Goal: Transaction & Acquisition: Purchase product/service

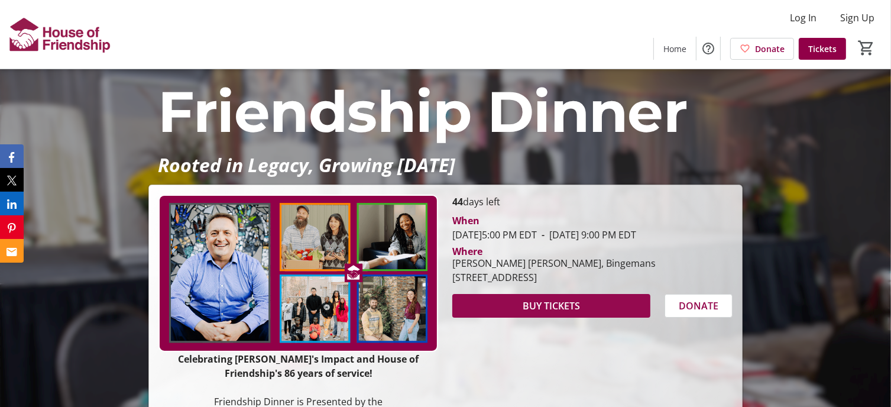
click at [554, 313] on span "BUY TICKETS" at bounding box center [551, 306] width 57 height 14
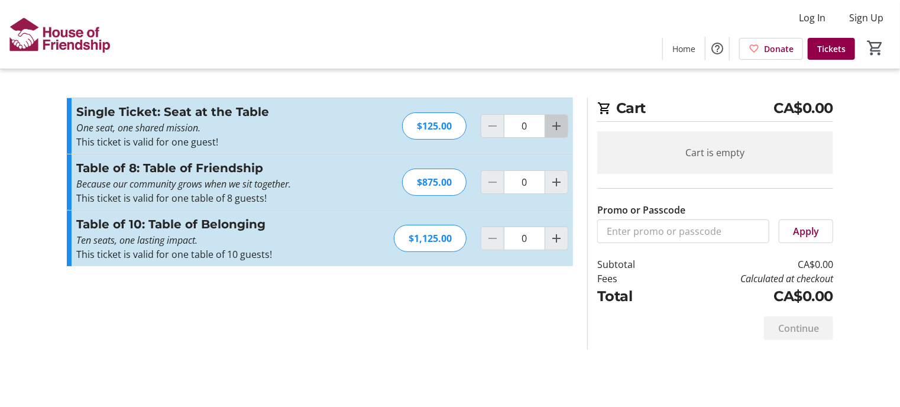
click at [563, 127] on mat-icon "Increment by one" at bounding box center [556, 126] width 14 height 14
type input "2"
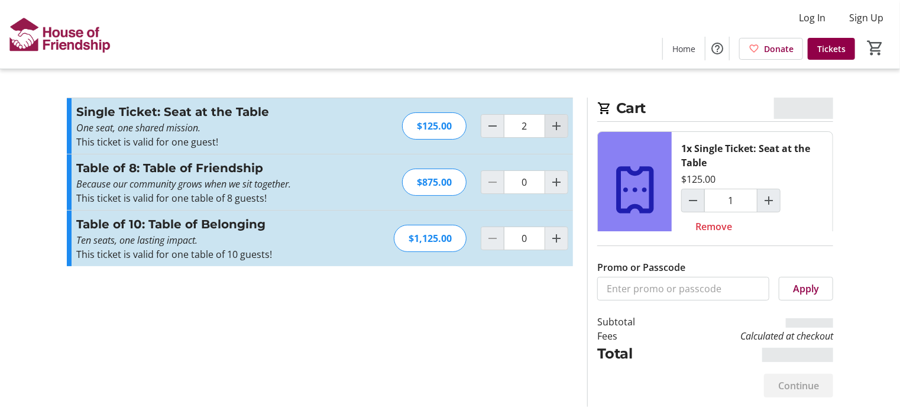
type input "2"
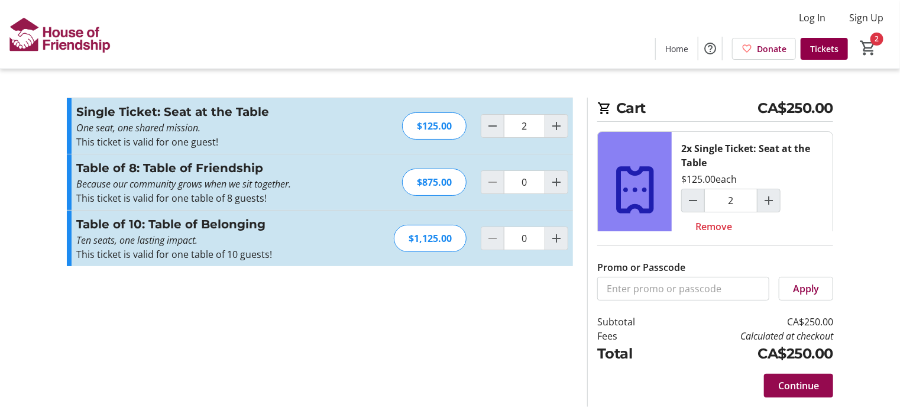
click at [803, 383] on span "Continue" at bounding box center [798, 385] width 41 height 14
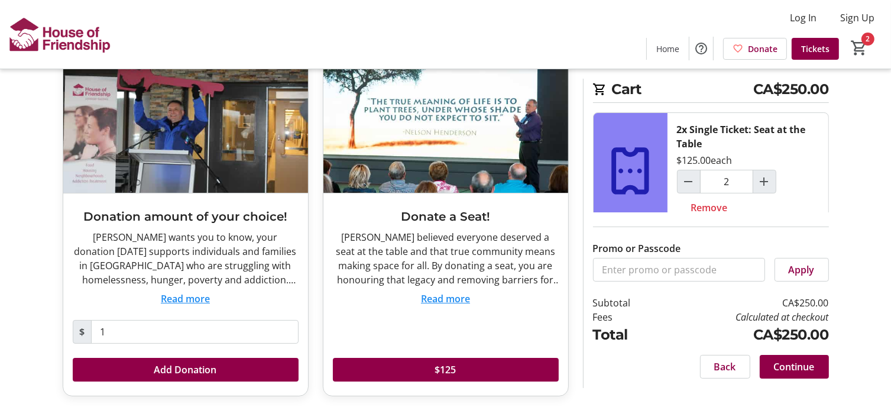
scroll to position [82, 0]
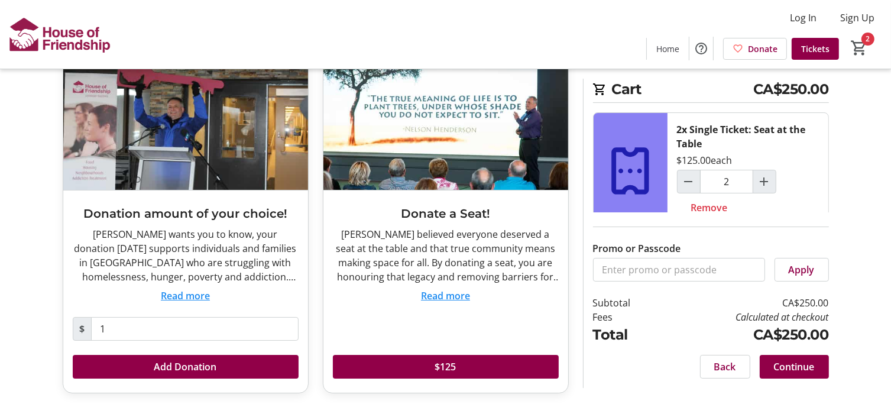
click at [800, 366] on span "Continue" at bounding box center [794, 366] width 41 height 14
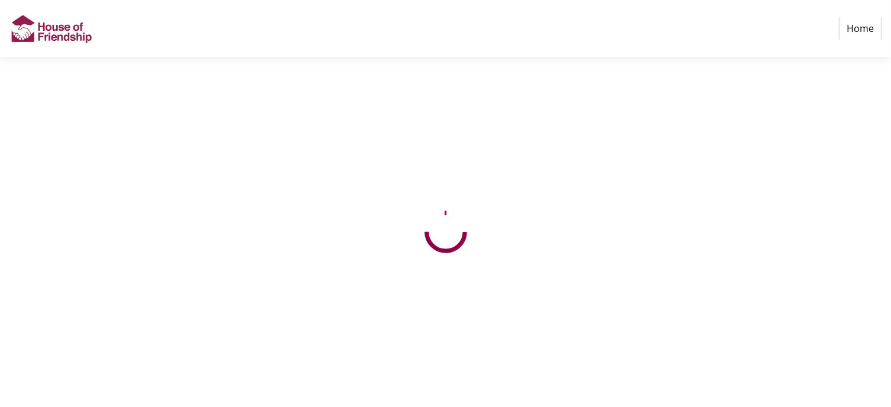
select select "CA"
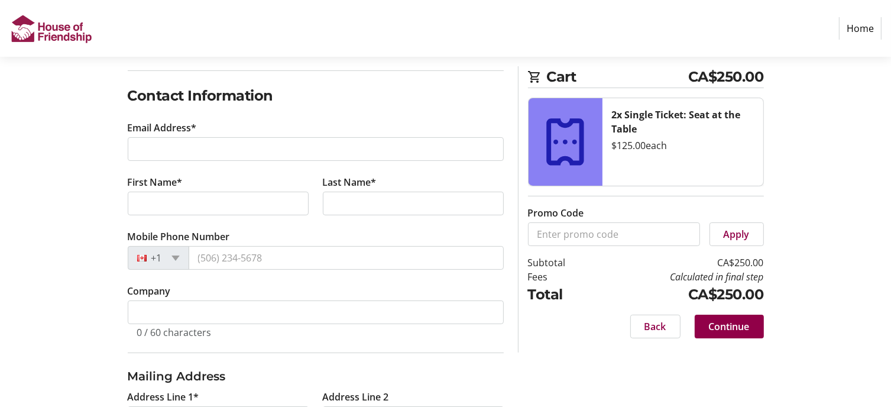
scroll to position [40, 0]
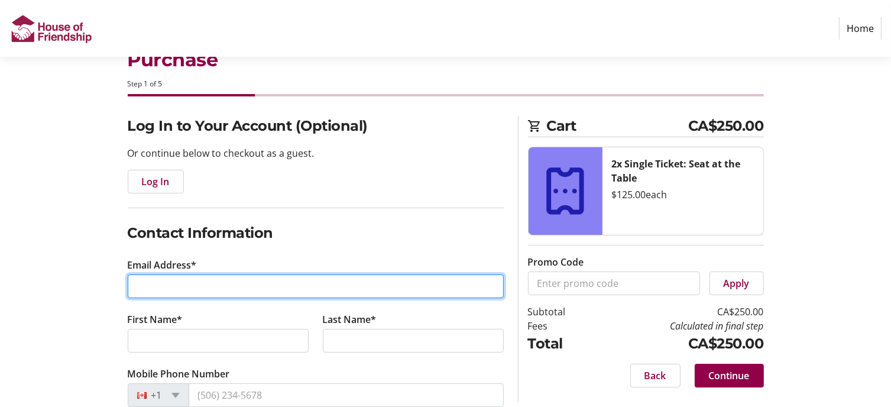
click at [204, 279] on input "Email Address*" at bounding box center [316, 286] width 376 height 24
type input "[EMAIL_ADDRESS][DOMAIN_NAME]"
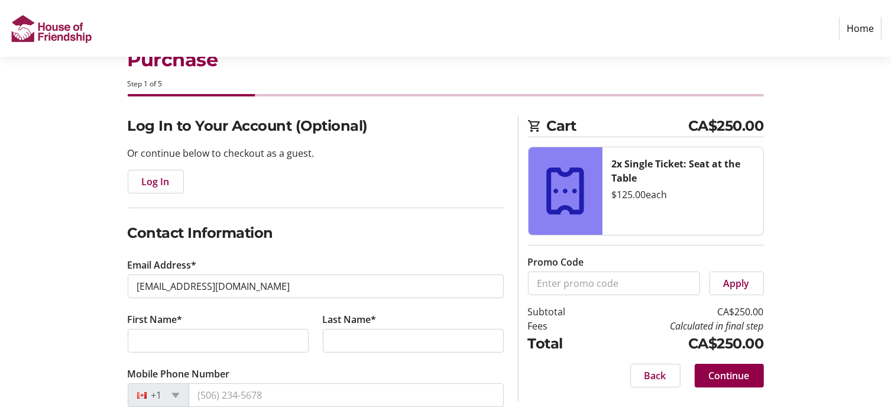
click at [211, 323] on tr-form-field "First Name*" at bounding box center [218, 339] width 195 height 54
click at [209, 338] on input "First Name*" at bounding box center [218, 341] width 181 height 24
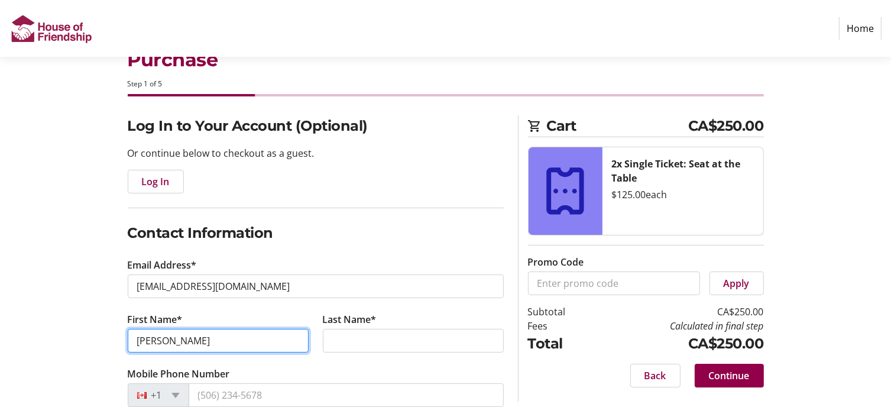
type input "[PERSON_NAME]"
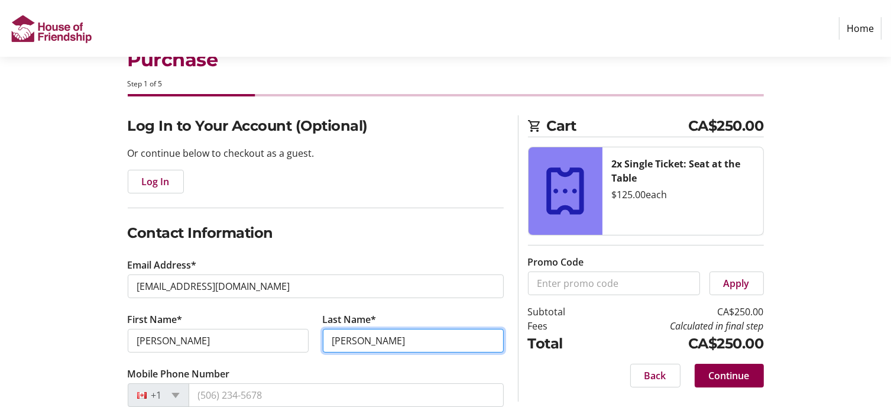
type input "[PERSON_NAME]"
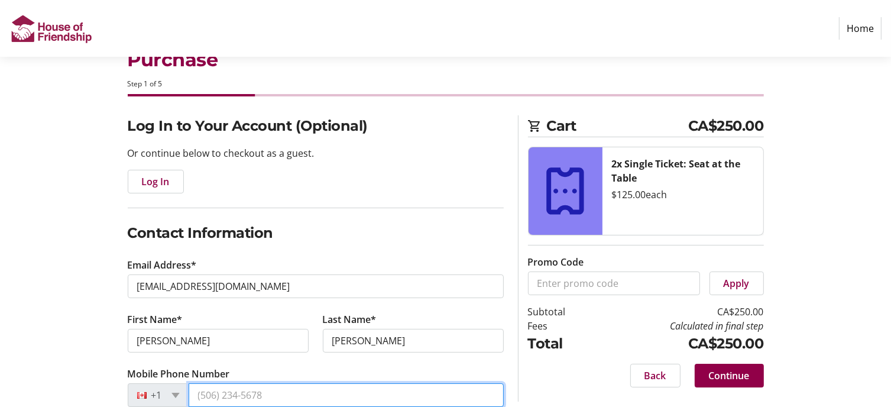
click at [210, 390] on input "Mobile Phone Number" at bounding box center [346, 395] width 315 height 24
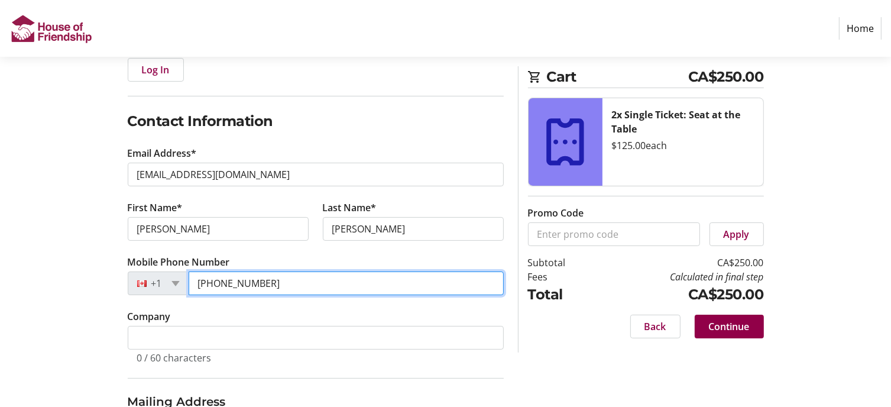
scroll to position [158, 0]
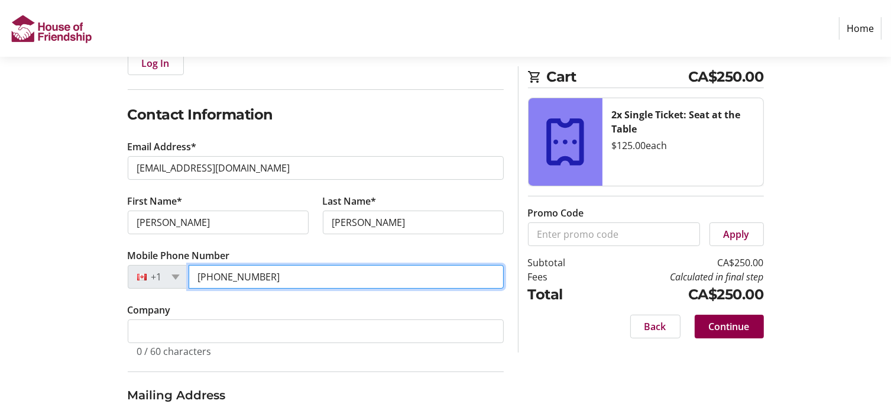
type input "[PHONE_NUMBER]"
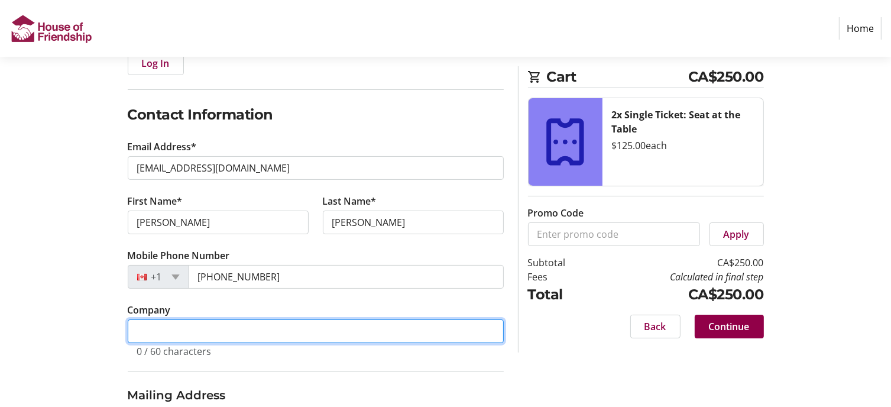
click at [244, 333] on input "Company" at bounding box center [316, 331] width 376 height 24
type input "[GEOGRAPHIC_DATA] Region Communities"
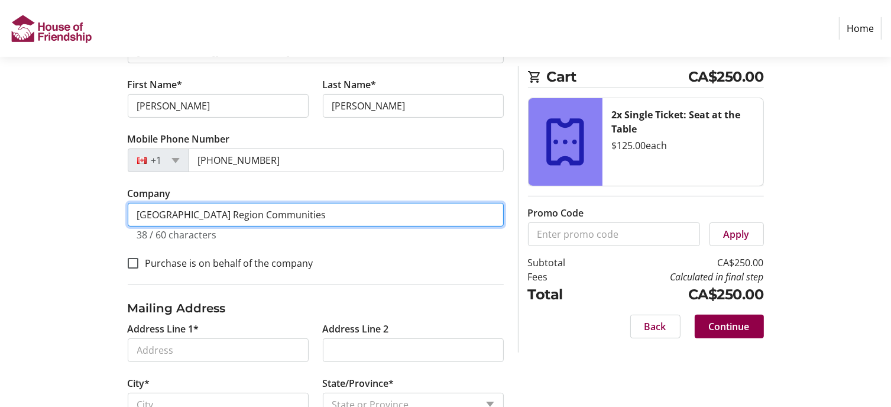
scroll to position [276, 0]
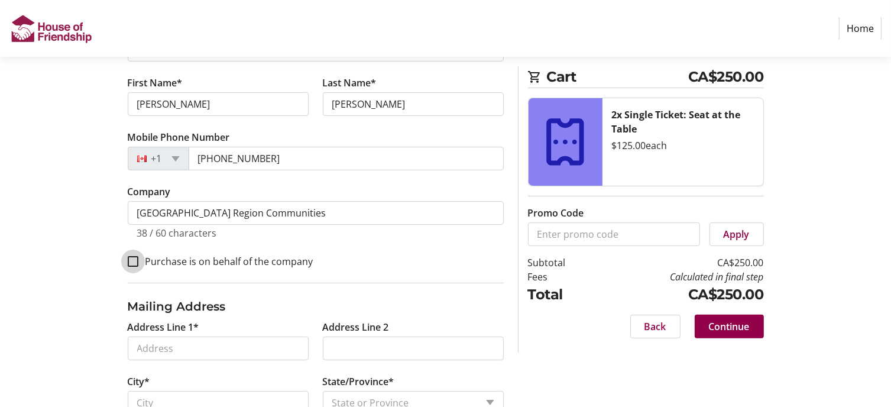
click at [131, 260] on input "Purchase is on behalf of the company" at bounding box center [133, 261] width 11 height 11
checkbox input "true"
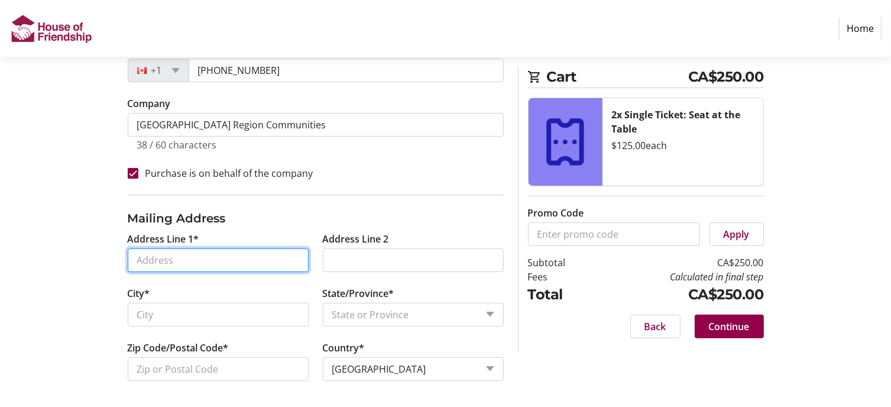
click at [265, 254] on input "Address Line 1*" at bounding box center [218, 260] width 181 height 24
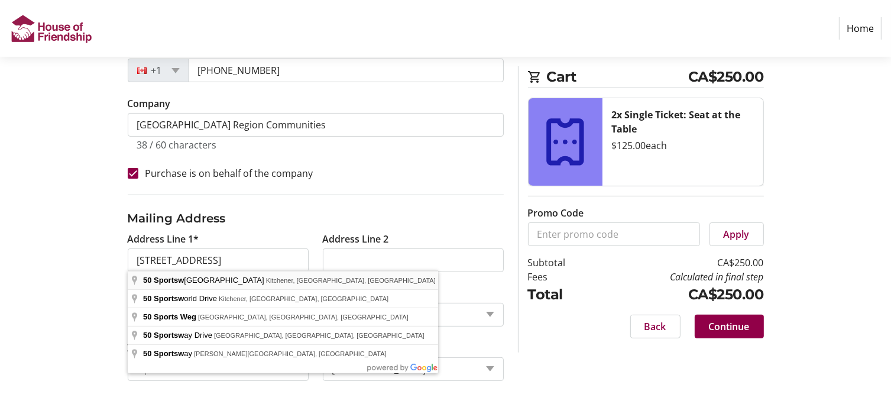
type input "[STREET_ADDRESS]"
type input "Kitchener"
select select "ON"
type input "N2P 0A4"
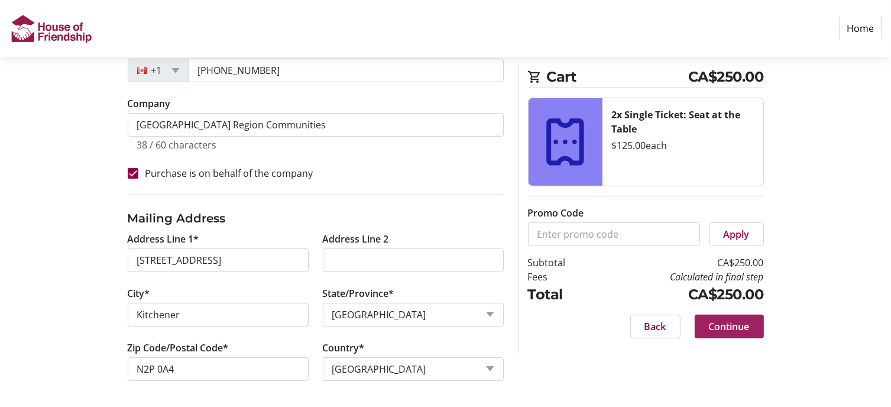
click at [733, 323] on span "Continue" at bounding box center [729, 326] width 41 height 14
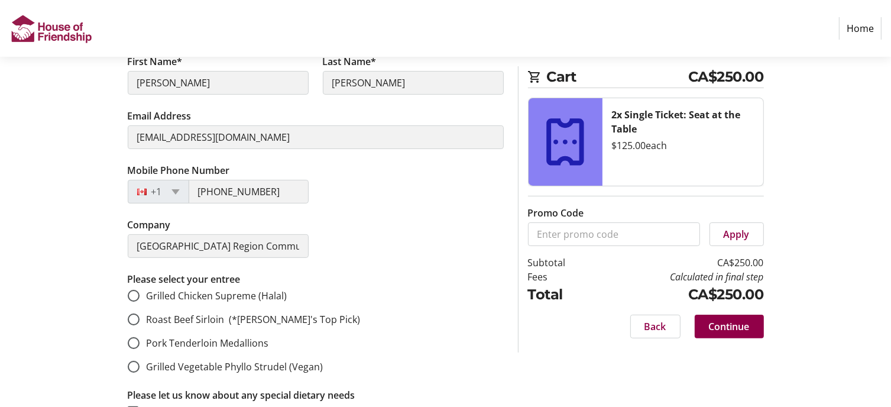
scroll to position [296, 0]
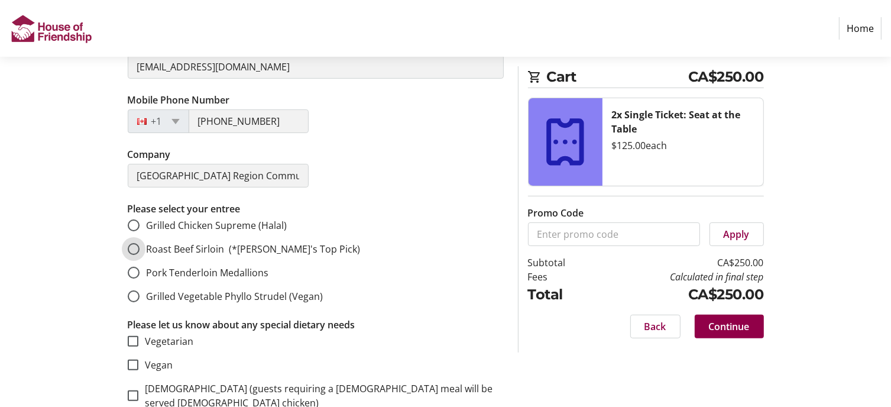
click at [134, 249] on input "Roast Beef Sirloin (*[PERSON_NAME]'s Top Pick)" at bounding box center [134, 249] width 12 height 12
radio input "true"
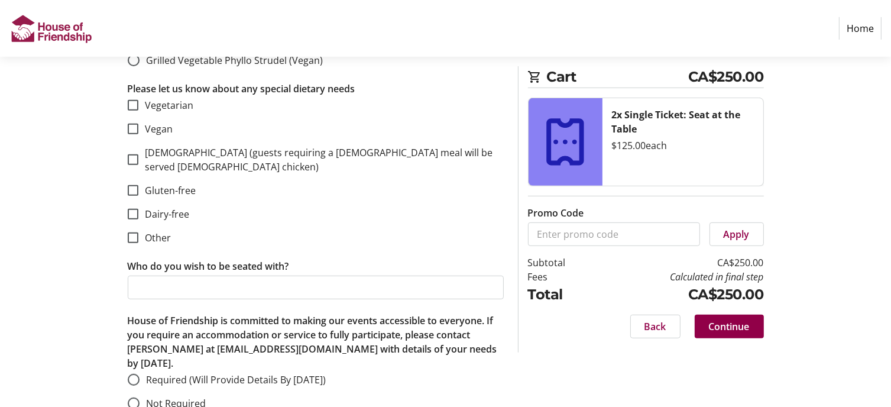
scroll to position [532, 0]
click at [130, 397] on input "Not Required" at bounding box center [134, 403] width 12 height 12
radio input "true"
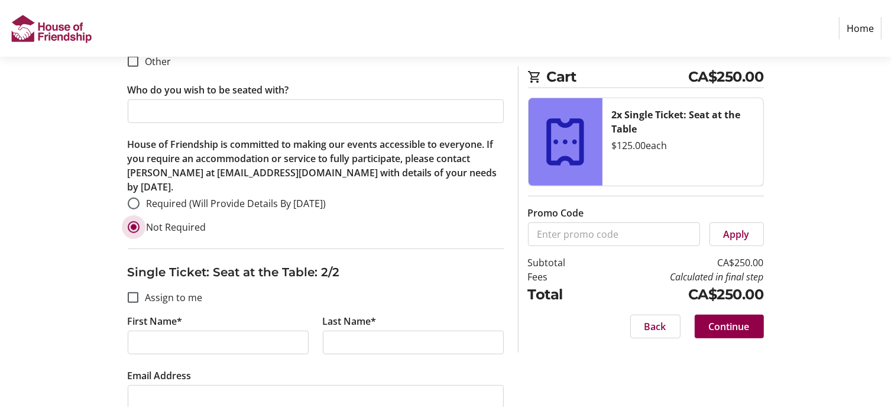
scroll to position [710, 0]
click at [131, 290] on input "Assign to me" at bounding box center [133, 295] width 11 height 11
checkbox input "true"
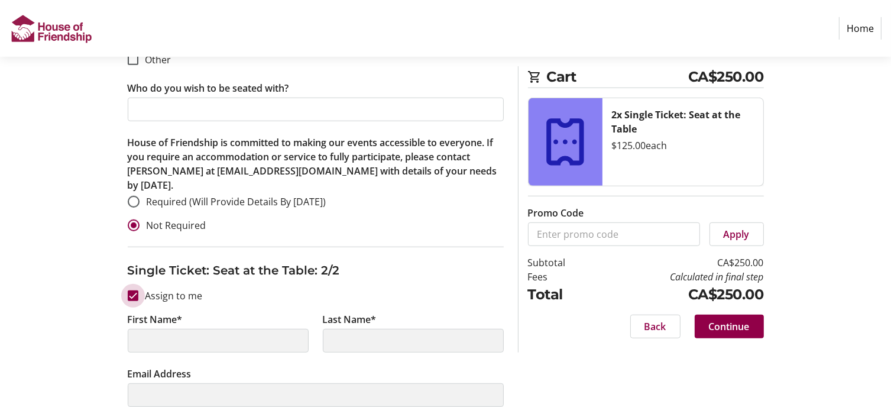
type input "[PERSON_NAME]"
type input "[EMAIL_ADDRESS][DOMAIN_NAME]"
type input "[PHONE_NUMBER]"
type input "[GEOGRAPHIC_DATA] Region Communities"
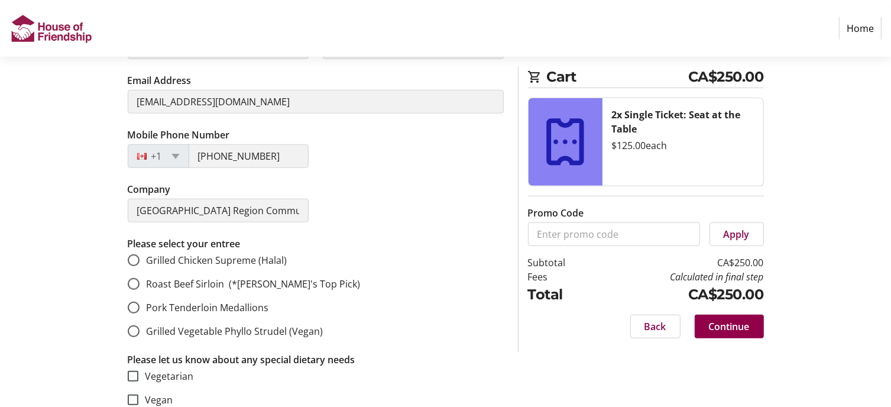
scroll to position [1005, 0]
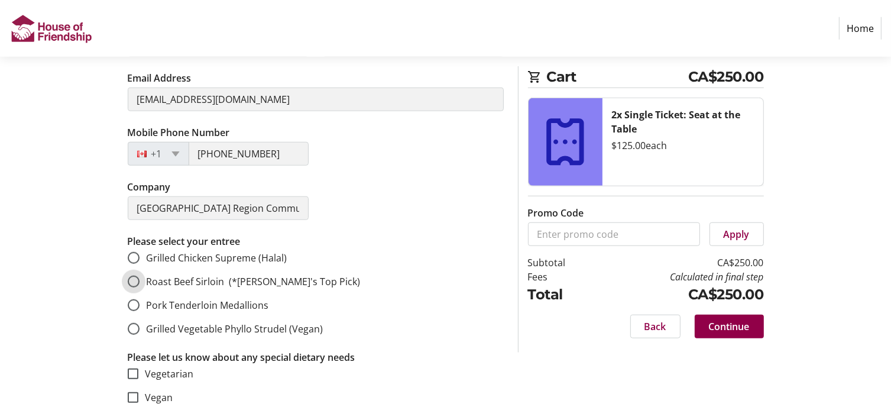
click at [131, 276] on input "Roast Beef Sirloin (*[PERSON_NAME]'s Top Pick)" at bounding box center [134, 282] width 12 height 12
radio input "true"
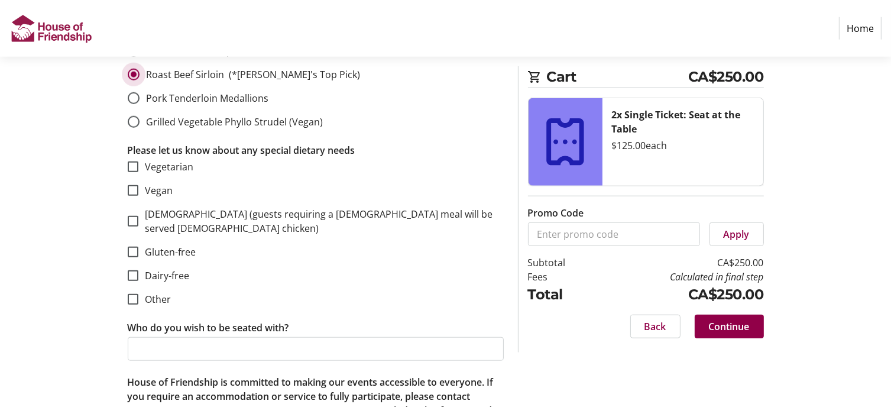
scroll to position [1261, 0]
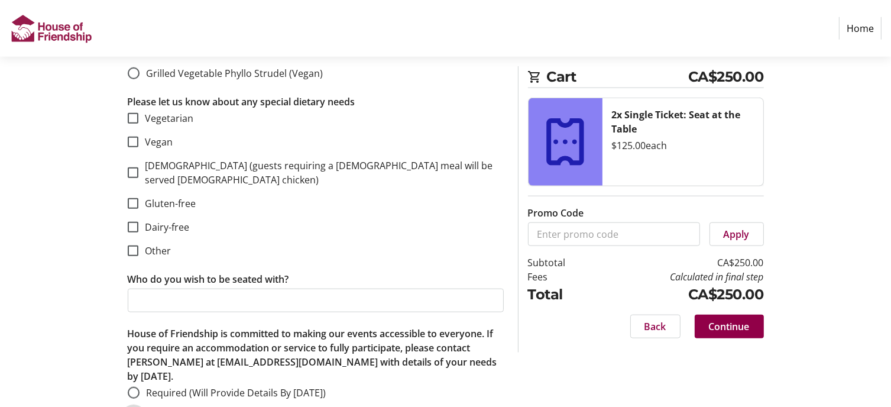
radio input "true"
click at [739, 321] on span "Continue" at bounding box center [729, 326] width 41 height 14
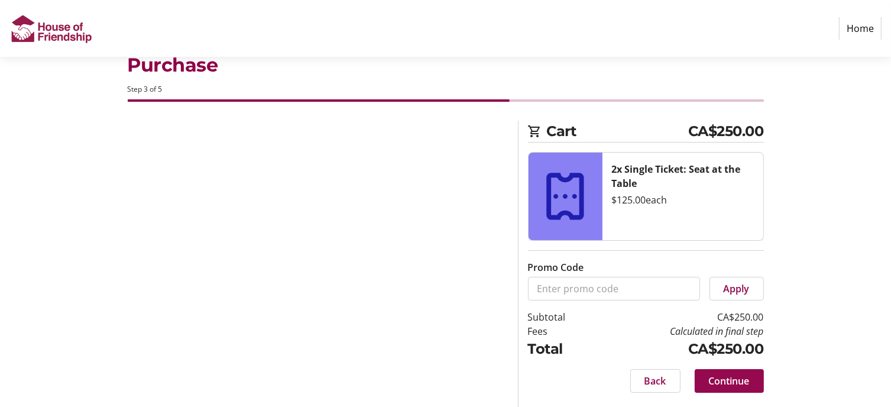
scroll to position [32, 0]
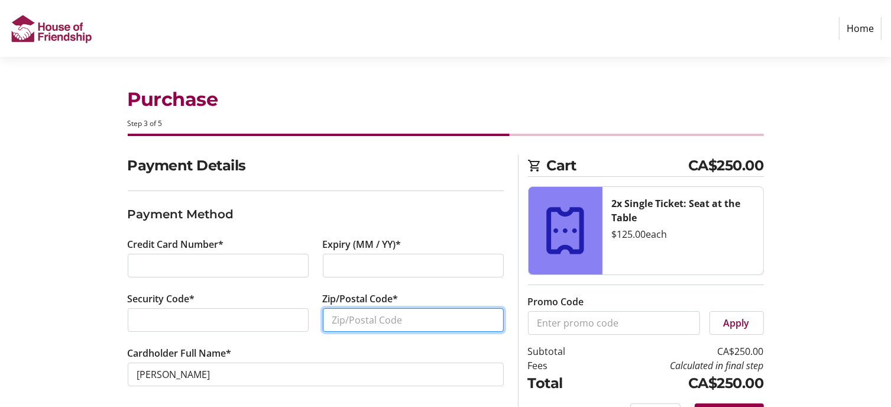
click at [354, 318] on input "Zip/Postal Code*" at bounding box center [413, 320] width 181 height 24
type input "N2P 0A4"
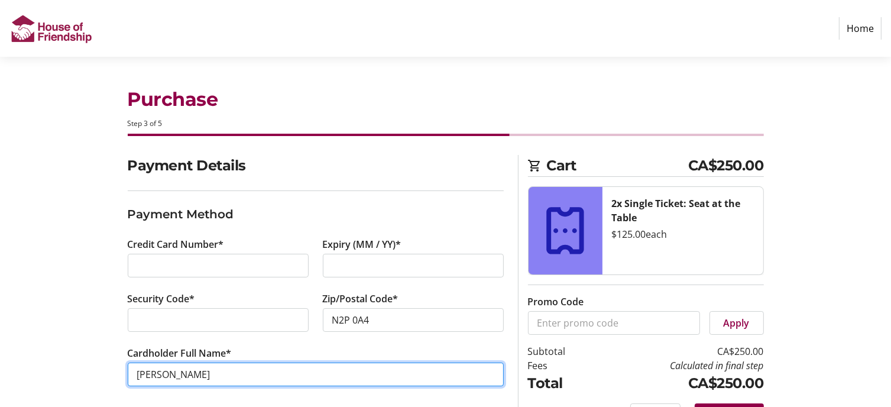
click at [307, 375] on input "[PERSON_NAME]" at bounding box center [316, 374] width 376 height 24
drag, startPoint x: 210, startPoint y: 374, endPoint x: 128, endPoint y: 375, distance: 82.2
click at [128, 375] on input "[PERSON_NAME]" at bounding box center [316, 374] width 376 height 24
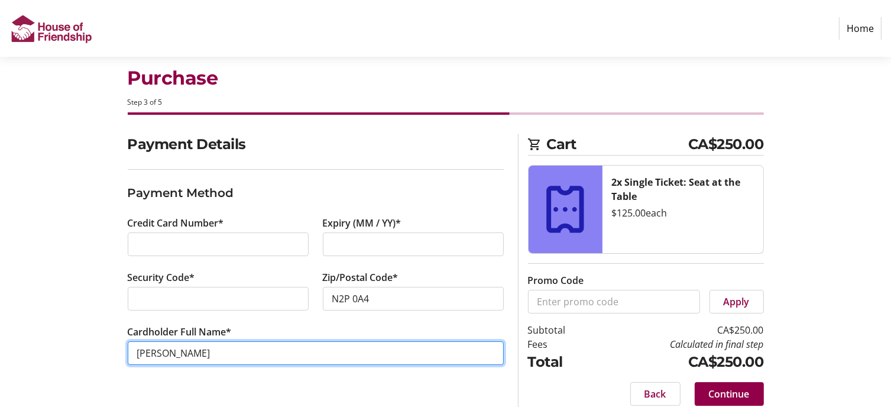
scroll to position [33, 0]
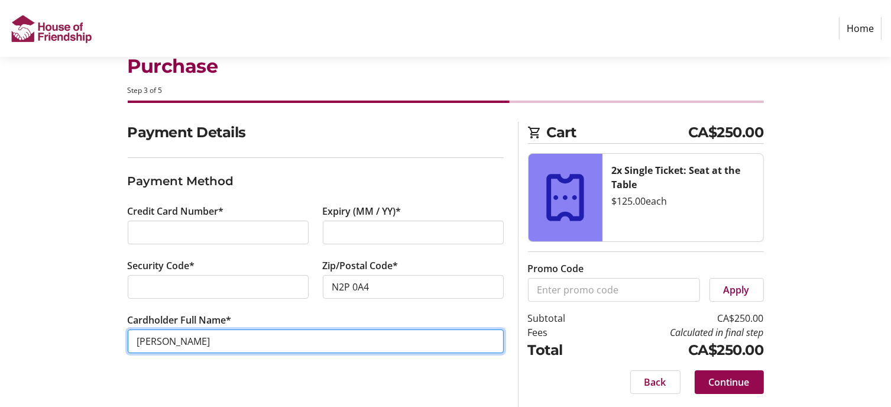
type input "[PERSON_NAME]"
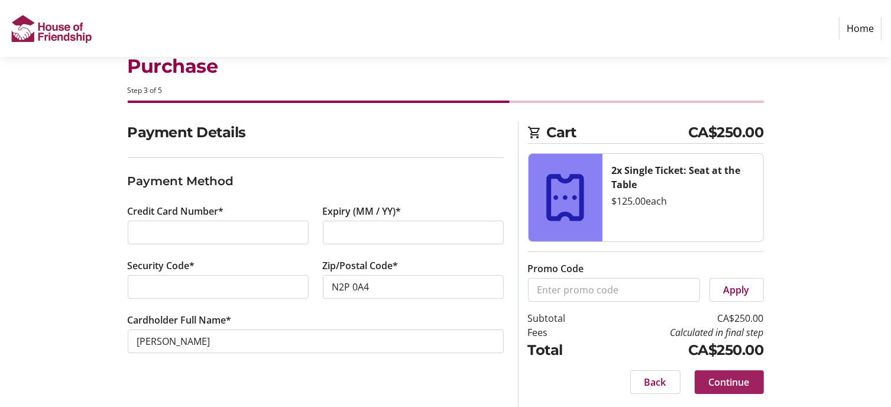
click at [738, 381] on span "Continue" at bounding box center [729, 382] width 41 height 14
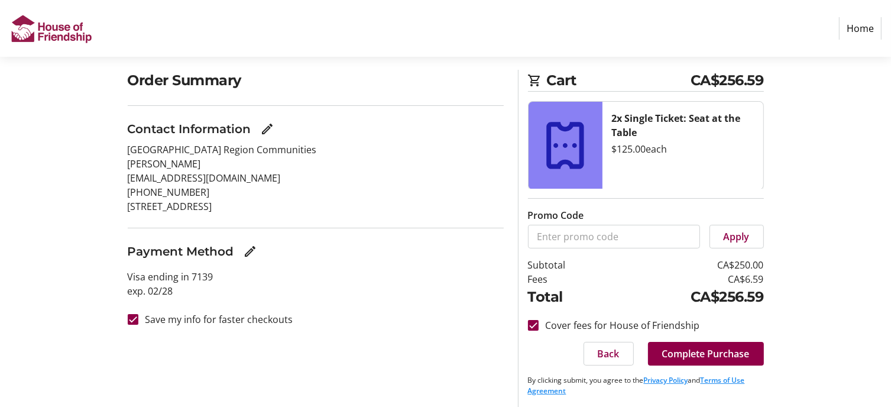
scroll to position [89, 0]
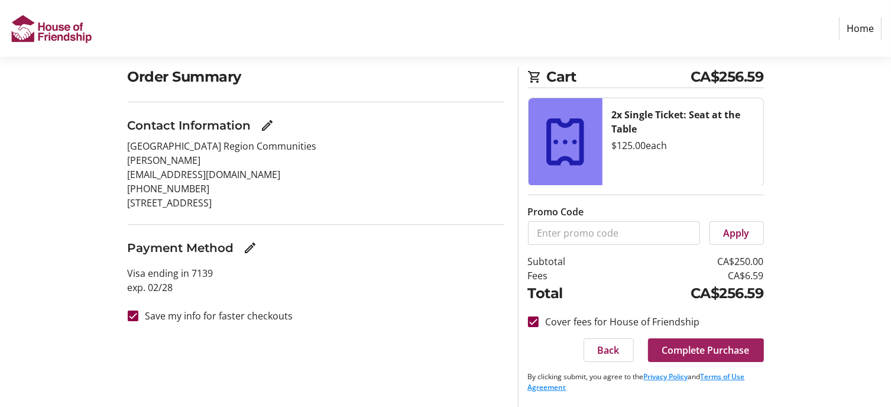
click at [713, 349] on span "Complete Purchase" at bounding box center [706, 350] width 88 height 14
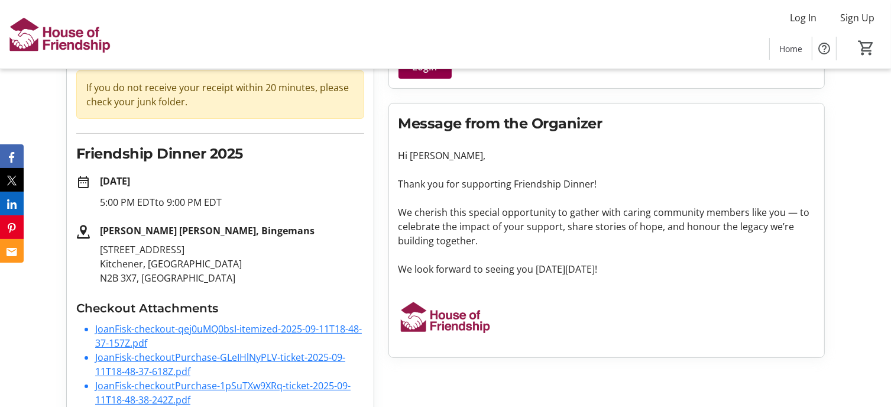
scroll to position [131, 0]
